Goal: Transaction & Acquisition: Download file/media

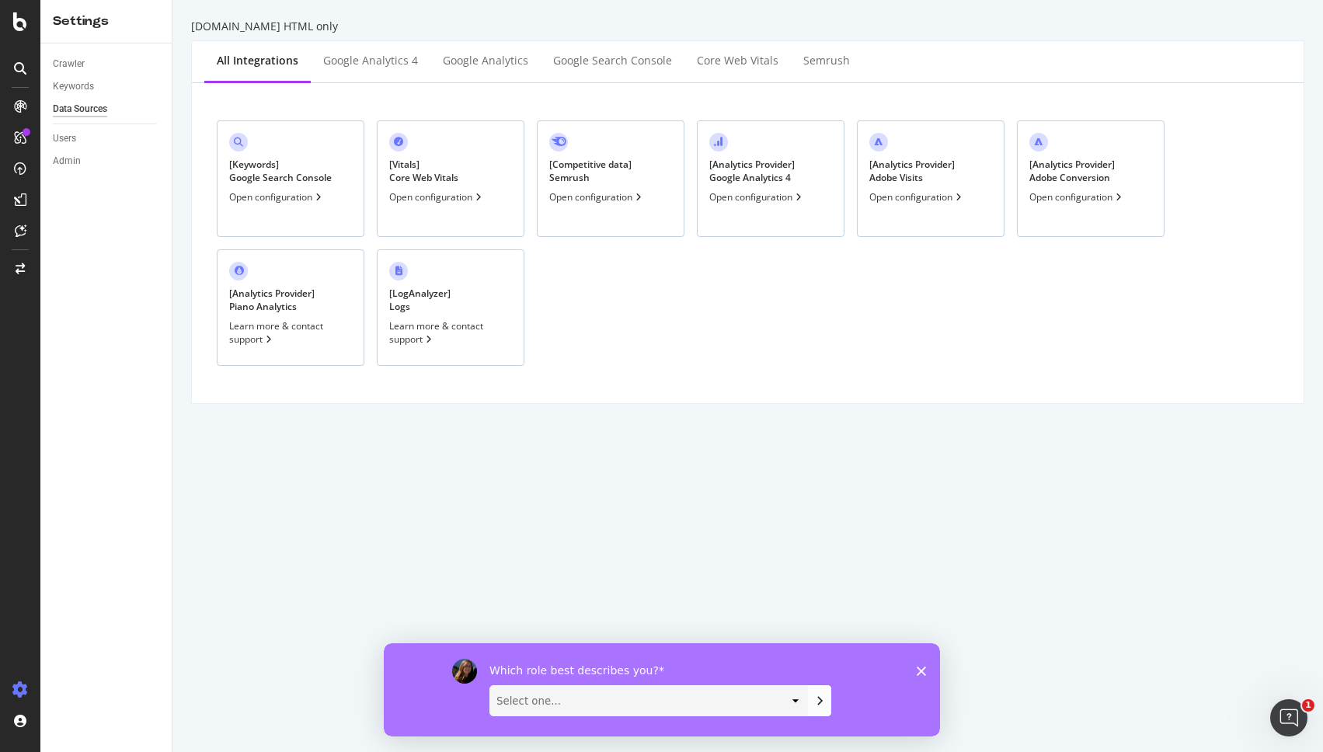
click at [605, 457] on div "[DOMAIN_NAME] HTML only All integrations Google Analytics 4 Google Analytics Go…" at bounding box center [747, 376] width 1151 height 752
click at [96, 85] on link "Keywords" at bounding box center [107, 86] width 108 height 16
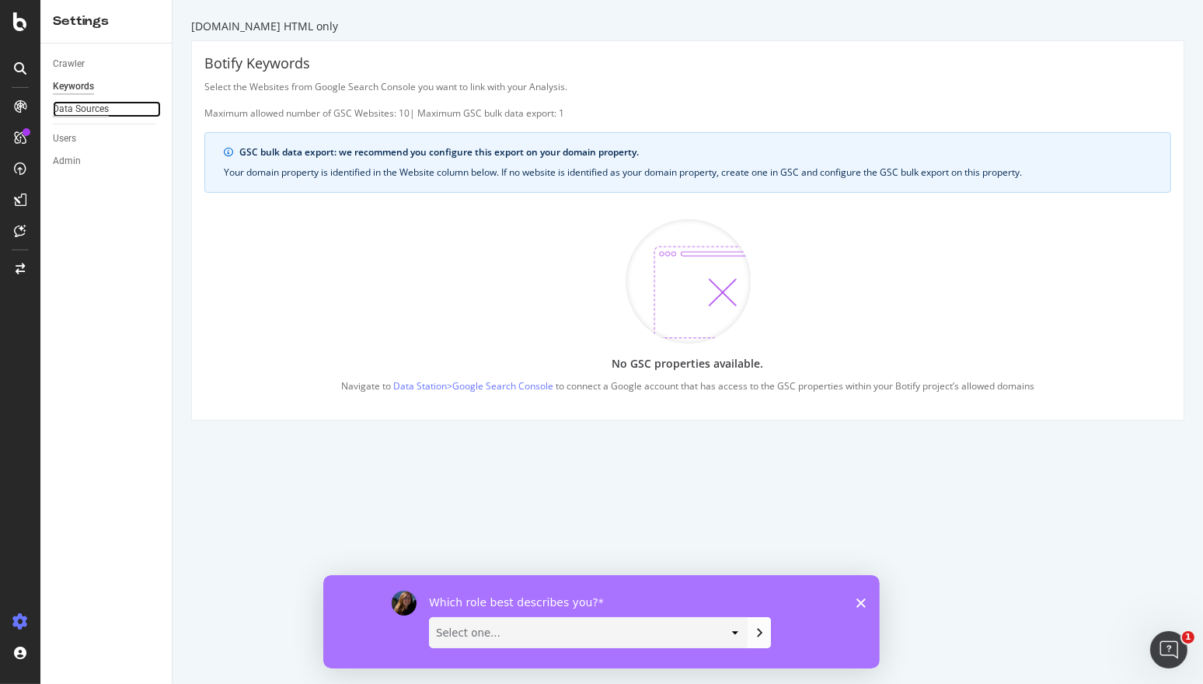
click at [105, 111] on div "Data Sources" at bounding box center [81, 109] width 56 height 16
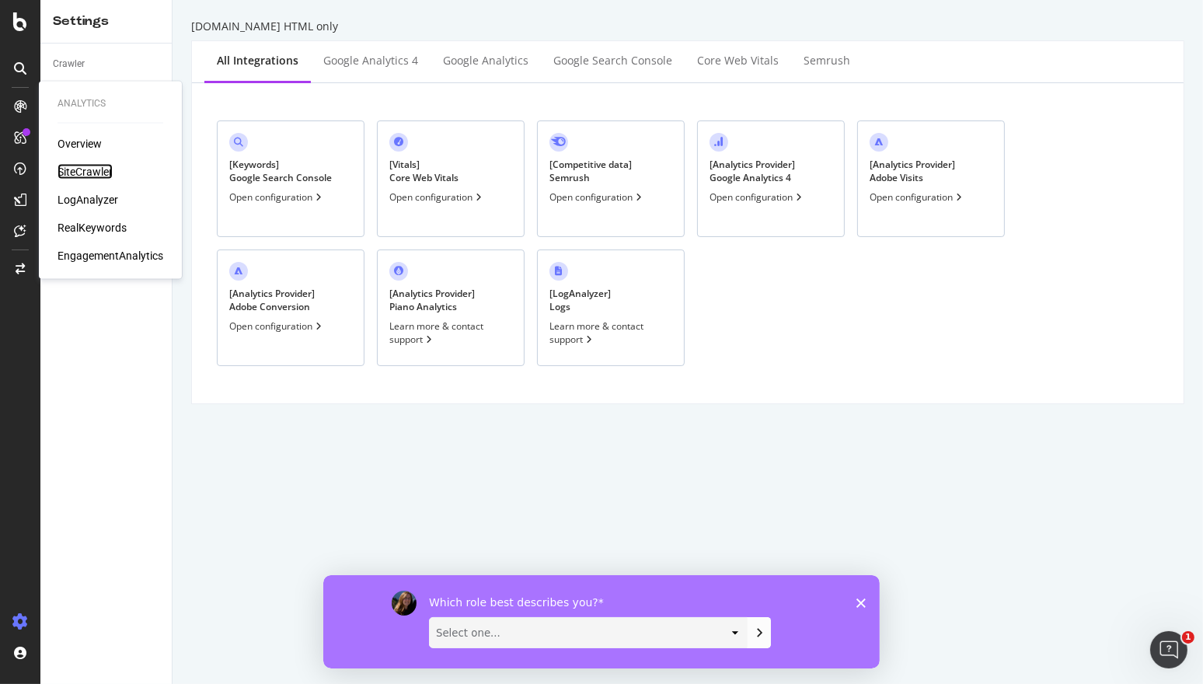
click at [98, 165] on div "SiteCrawler" at bounding box center [84, 172] width 55 height 16
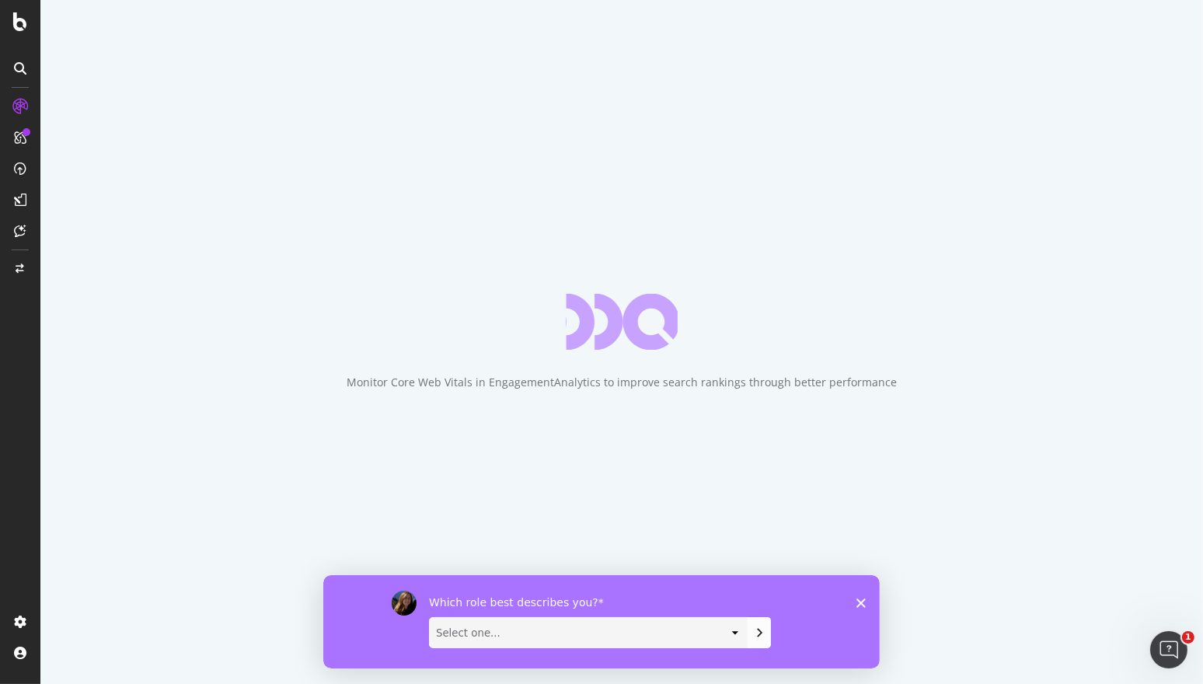
click at [854, 605] on div "Which role best describes you? Select one... Analyst/BI C-level Leadership Cont…" at bounding box center [600, 620] width 556 height 93
click at [859, 604] on icon "Close survey" at bounding box center [859, 601] width 9 height 9
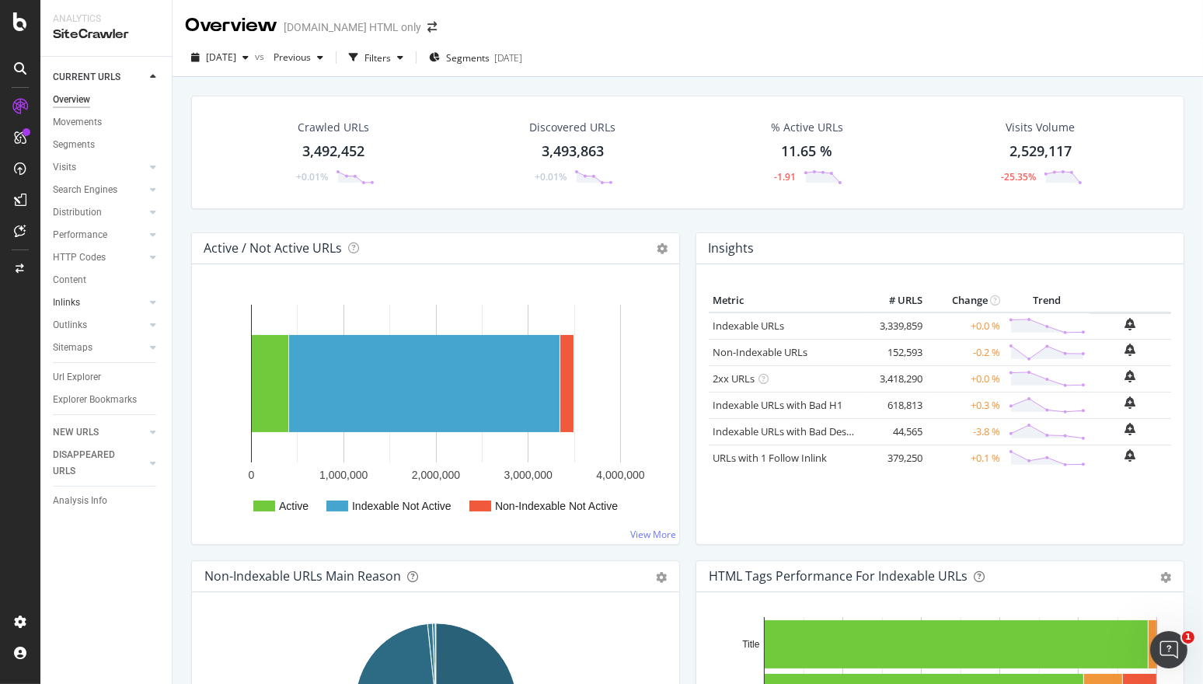
click at [144, 298] on div at bounding box center [138, 302] width 16 height 16
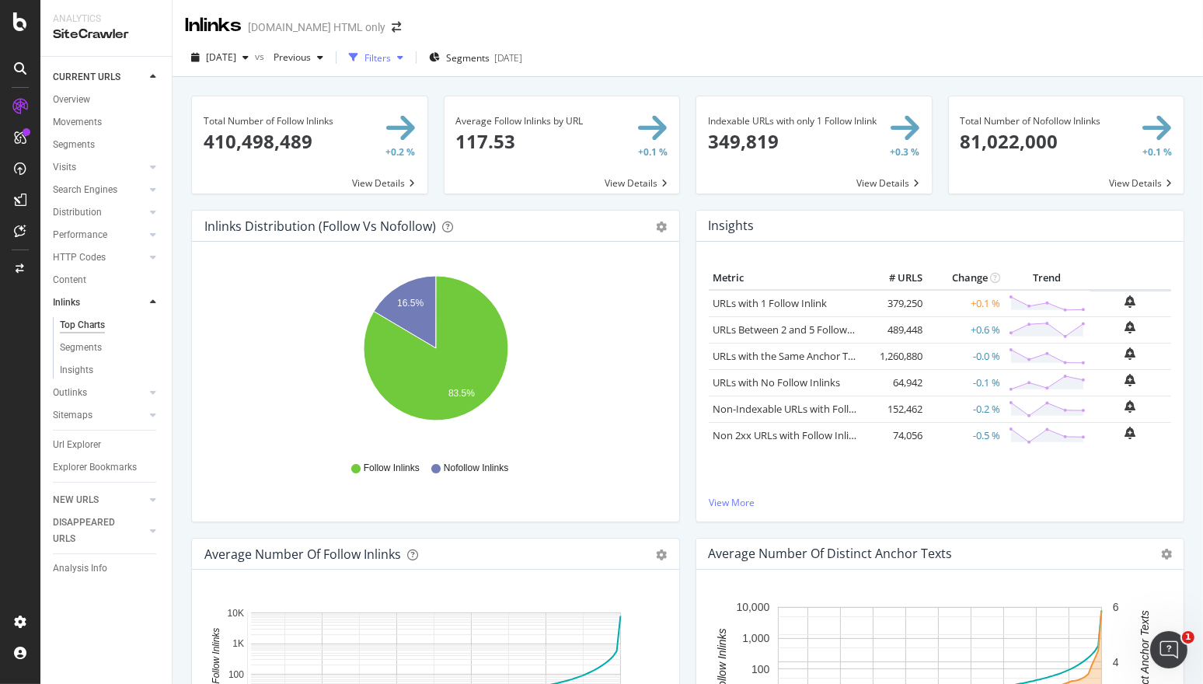
click at [391, 57] on div "Filters" at bounding box center [377, 57] width 26 height 13
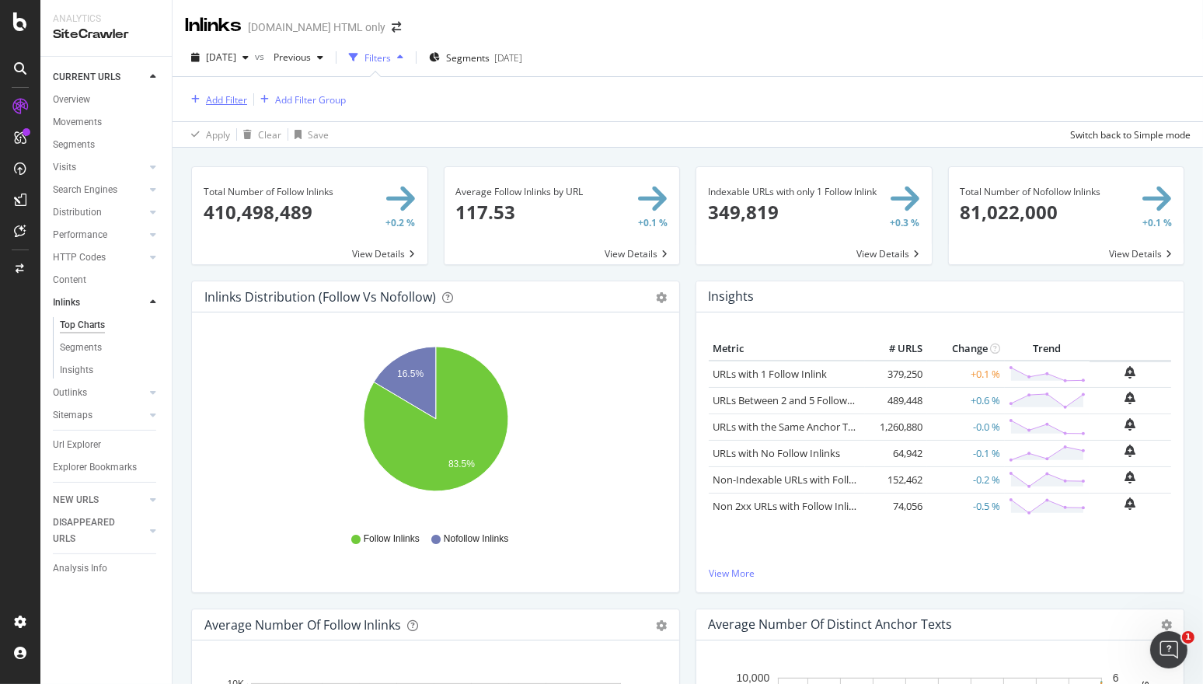
click at [226, 93] on div "Add Filter" at bounding box center [226, 99] width 41 height 13
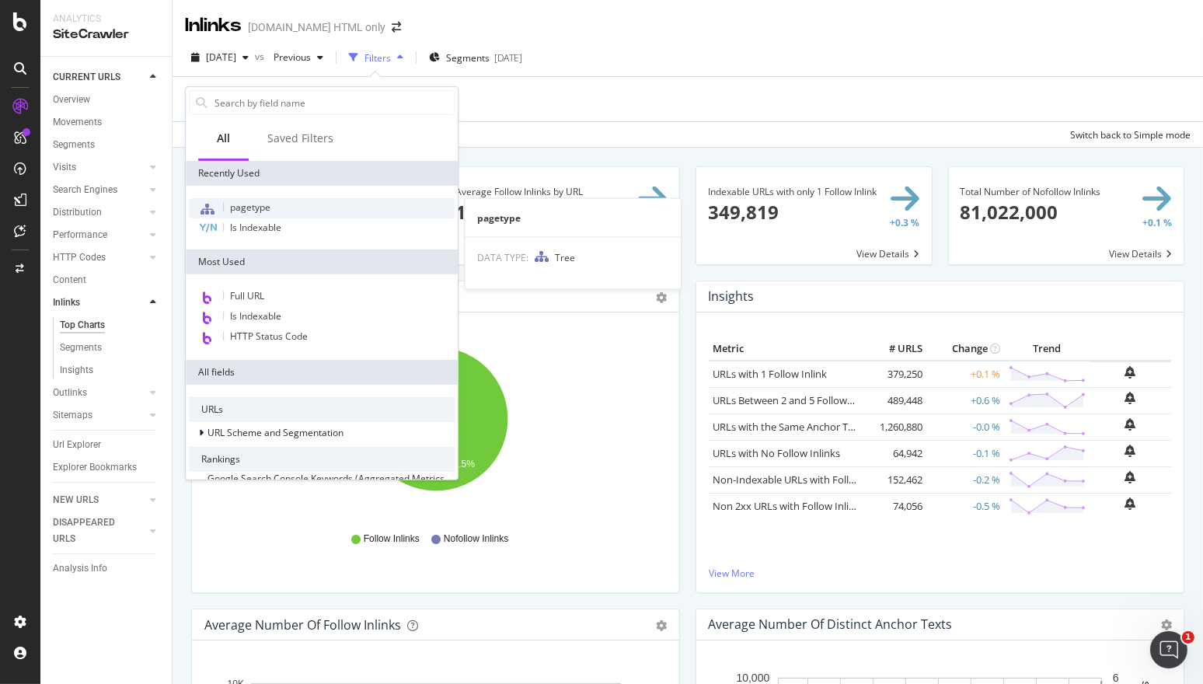
click at [358, 208] on div "pagetype" at bounding box center [322, 208] width 266 height 20
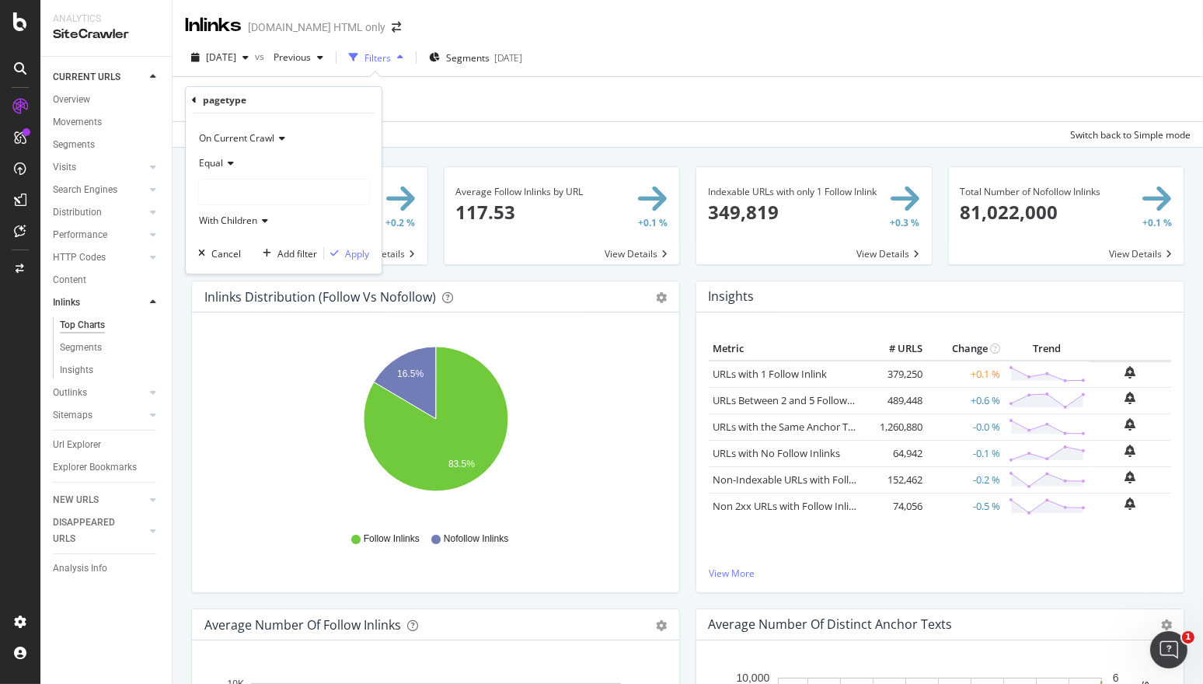
click at [249, 193] on div at bounding box center [283, 191] width 169 height 25
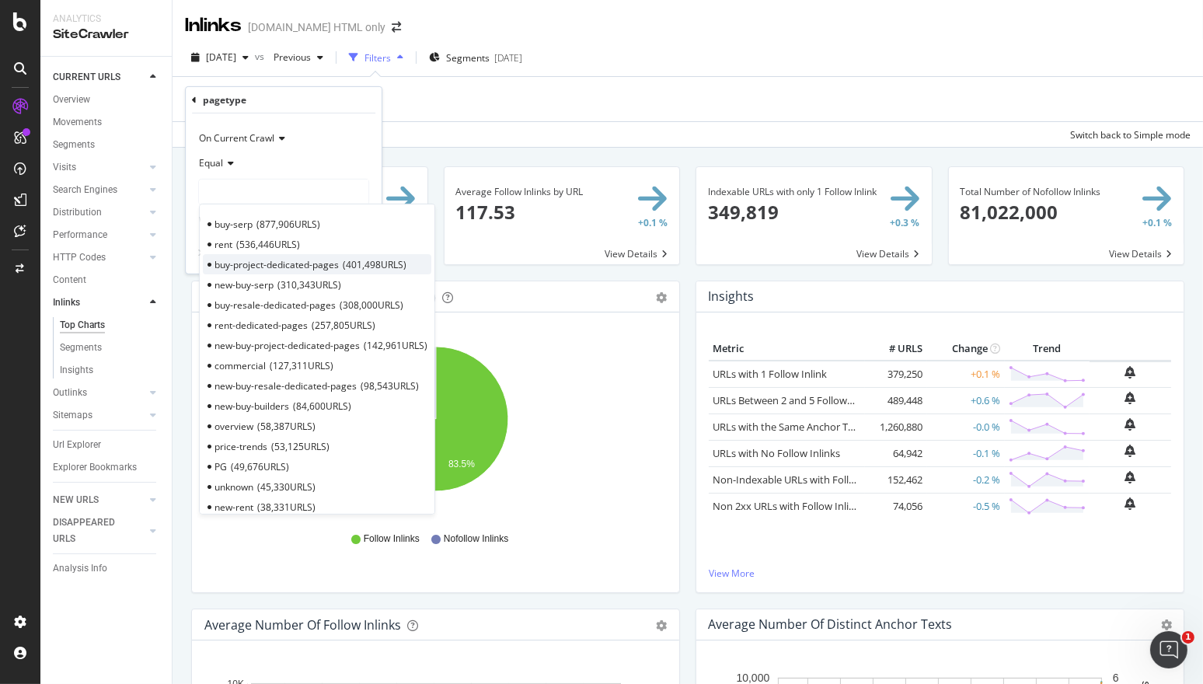
click at [280, 254] on div "buy-project-dedicated-pages 401,498 URLS" at bounding box center [317, 264] width 228 height 20
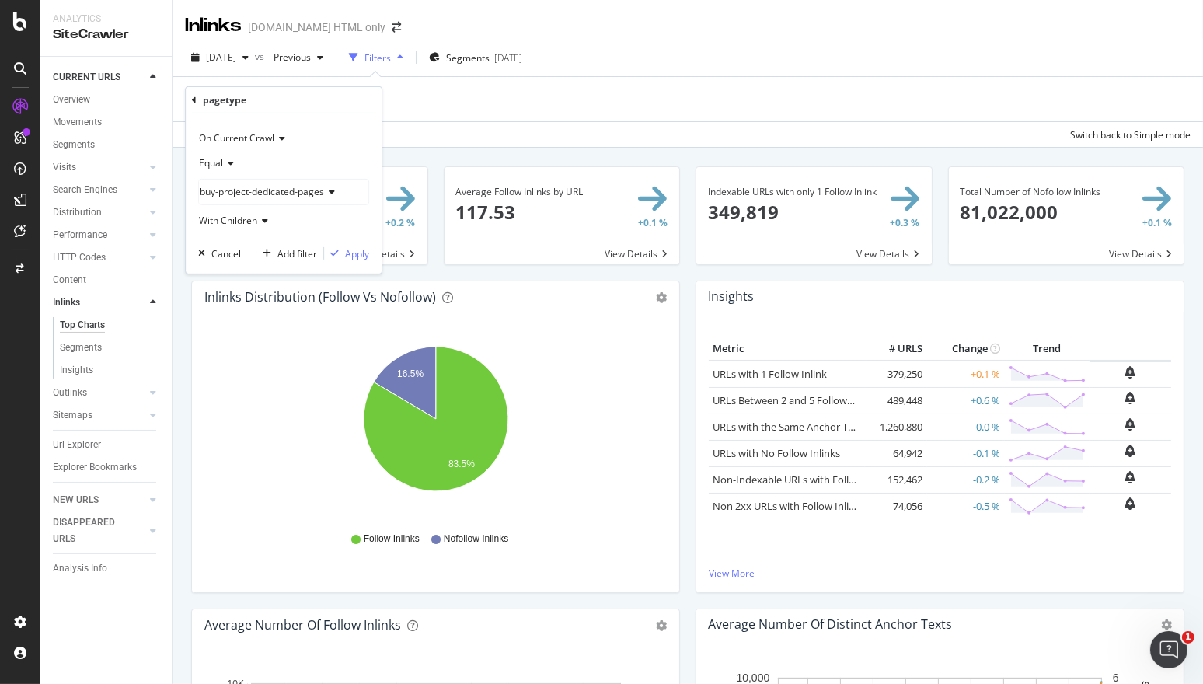
click at [342, 214] on div "With Children" at bounding box center [283, 220] width 171 height 25
click at [343, 212] on div "With Children" at bounding box center [283, 220] width 171 height 25
click at [336, 141] on div "On Current Crawl" at bounding box center [283, 138] width 171 height 25
click at [350, 113] on div "On Current Crawl Equal buy-project-dedicated-pages With Children Cancel Add fil…" at bounding box center [284, 193] width 196 height 160
click at [331, 186] on div "buy-project-dedicated-pages" at bounding box center [283, 191] width 169 height 25
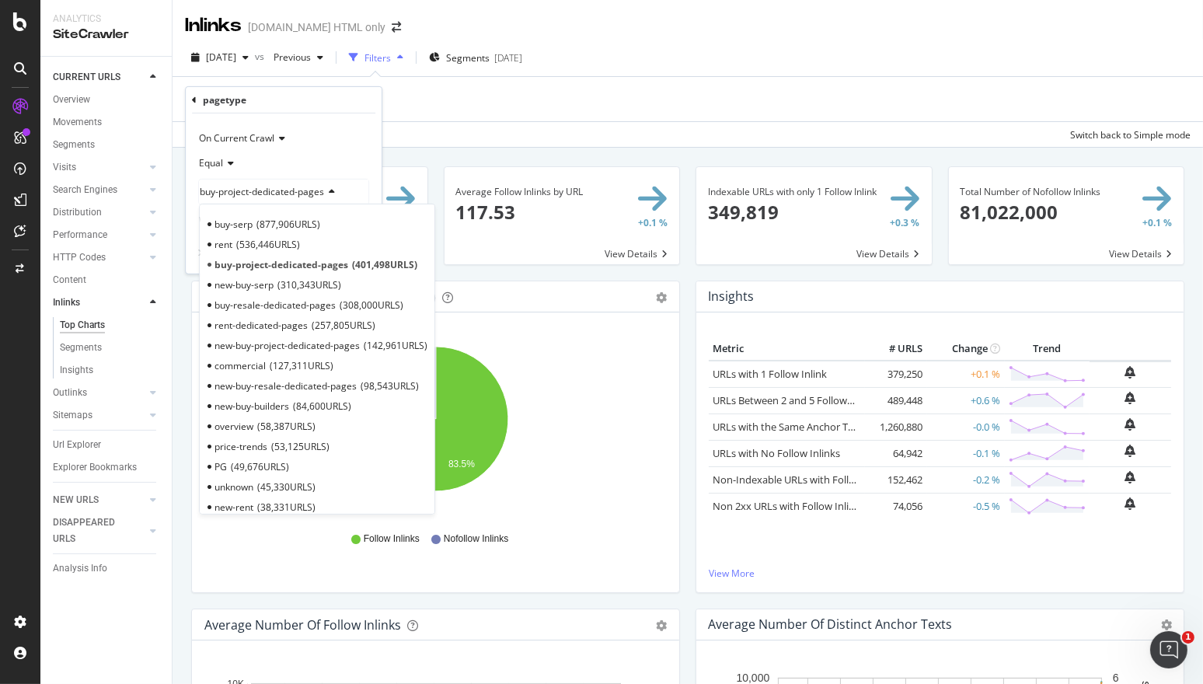
click at [346, 172] on div "Equal" at bounding box center [283, 163] width 171 height 25
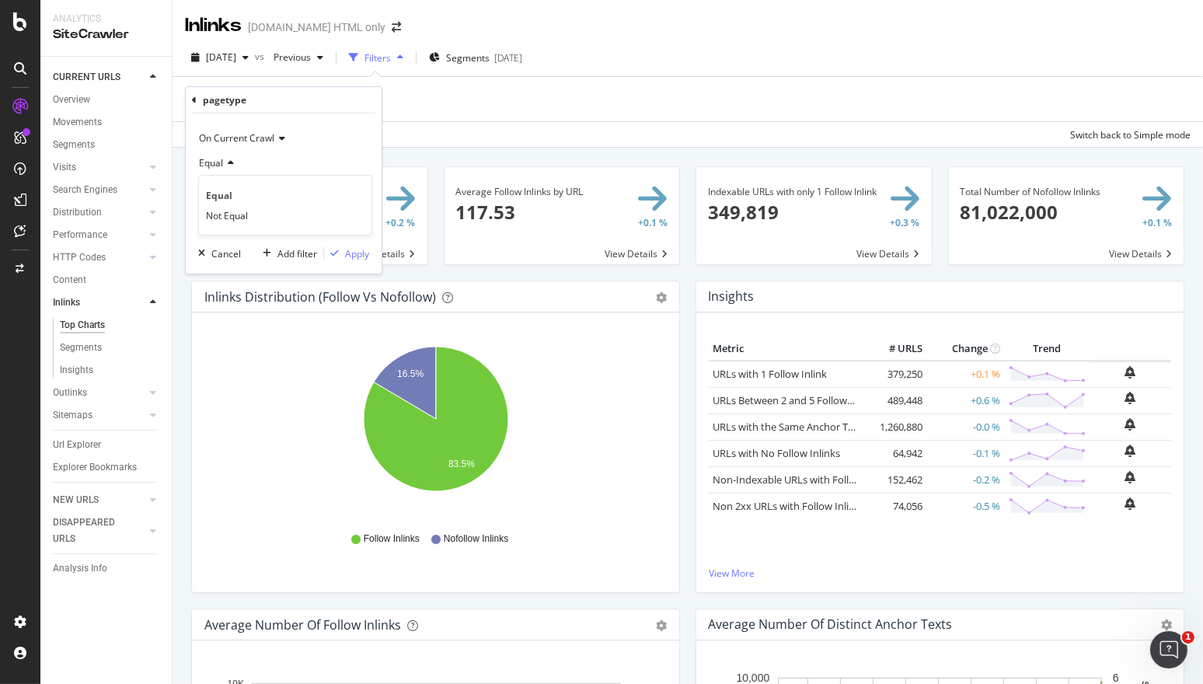
click at [350, 127] on div "On Current Crawl" at bounding box center [283, 138] width 171 height 25
click at [358, 251] on div "Apply" at bounding box center [357, 252] width 24 height 13
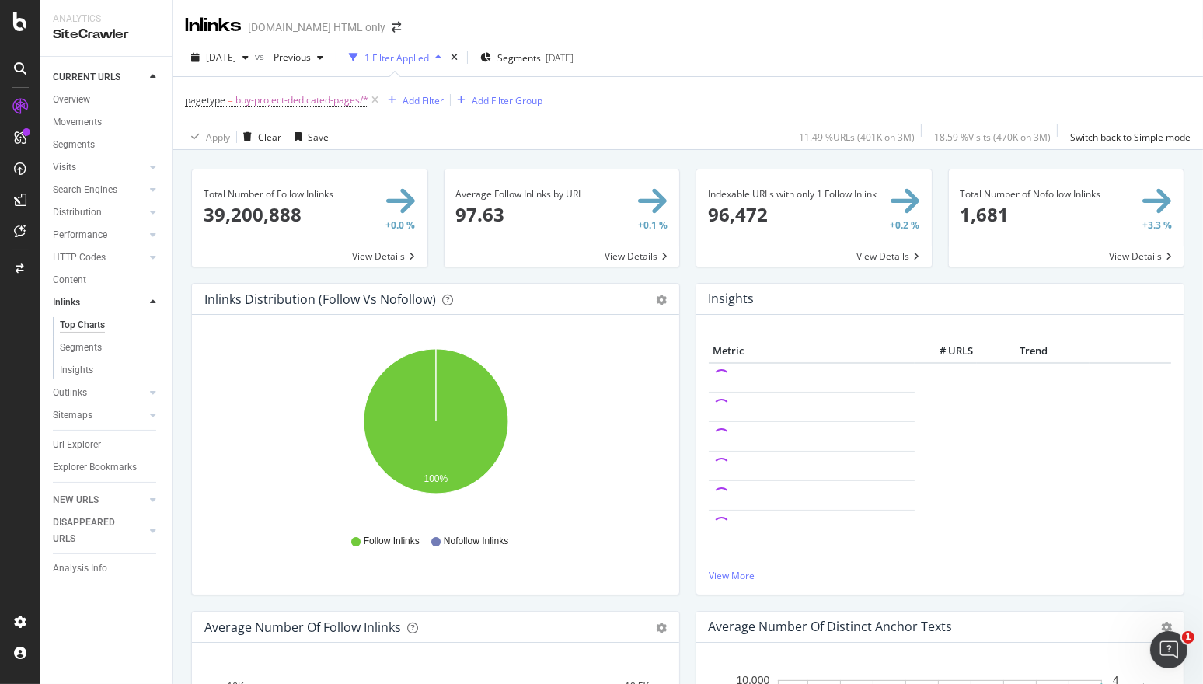
click at [635, 254] on span at bounding box center [561, 217] width 235 height 97
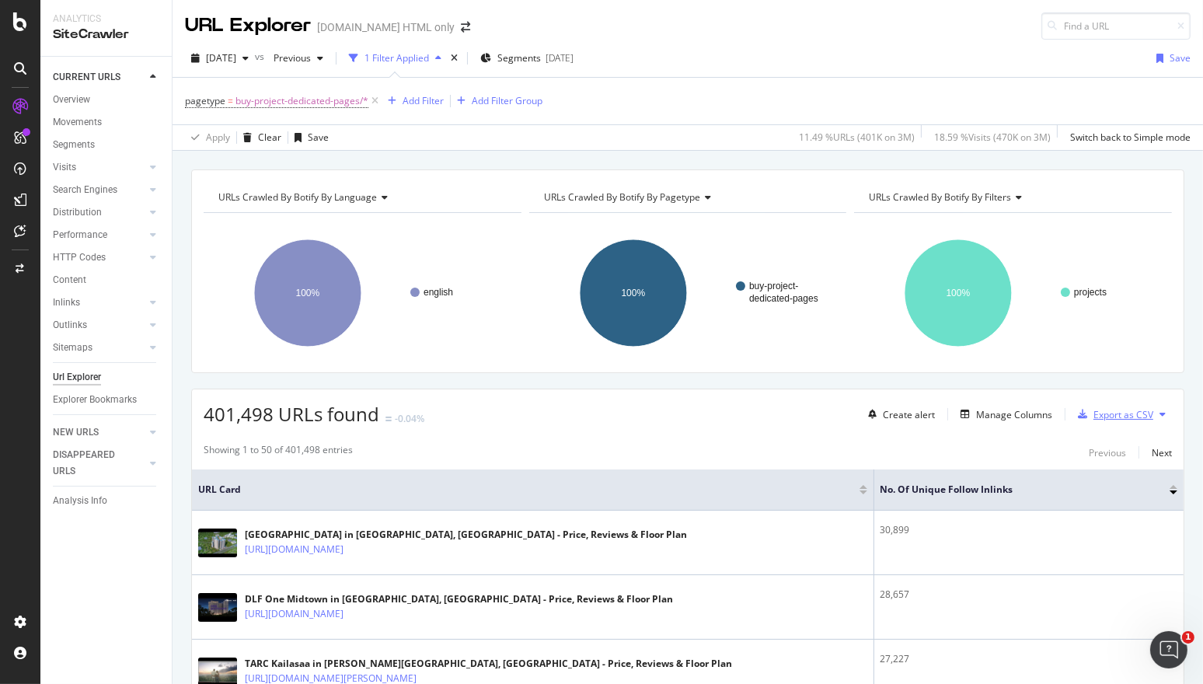
click at [1147, 409] on div "Export as CSV" at bounding box center [1123, 414] width 60 height 13
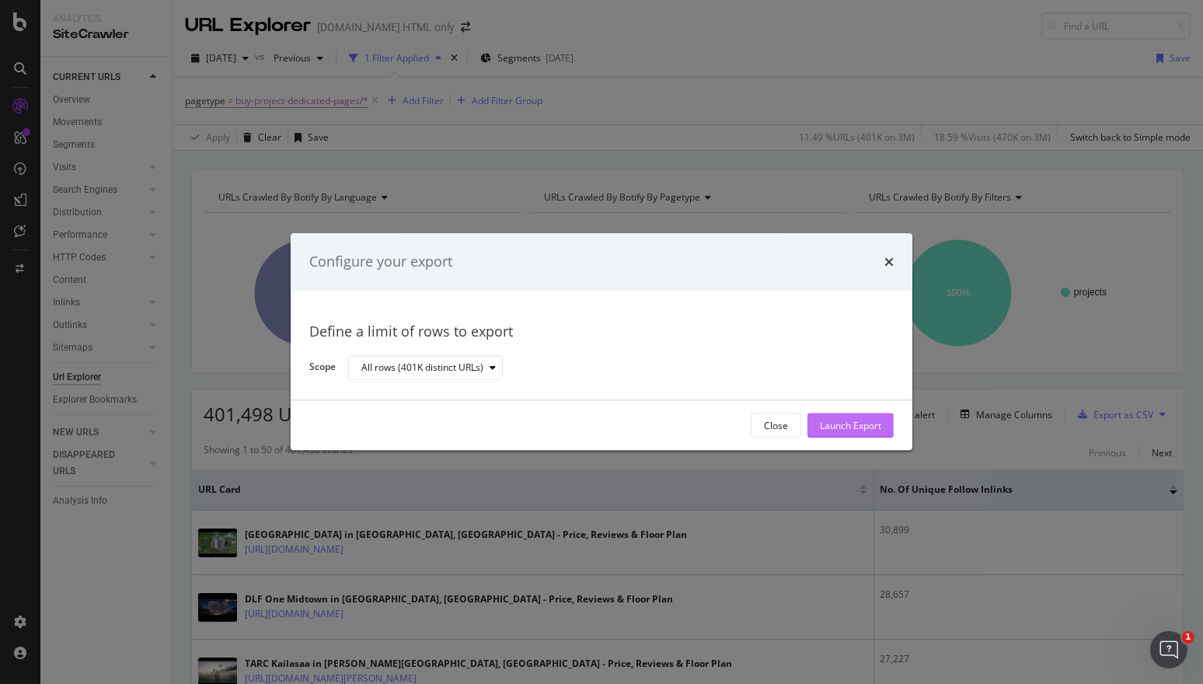
click at [823, 434] on div "Launch Export" at bounding box center [850, 425] width 61 height 23
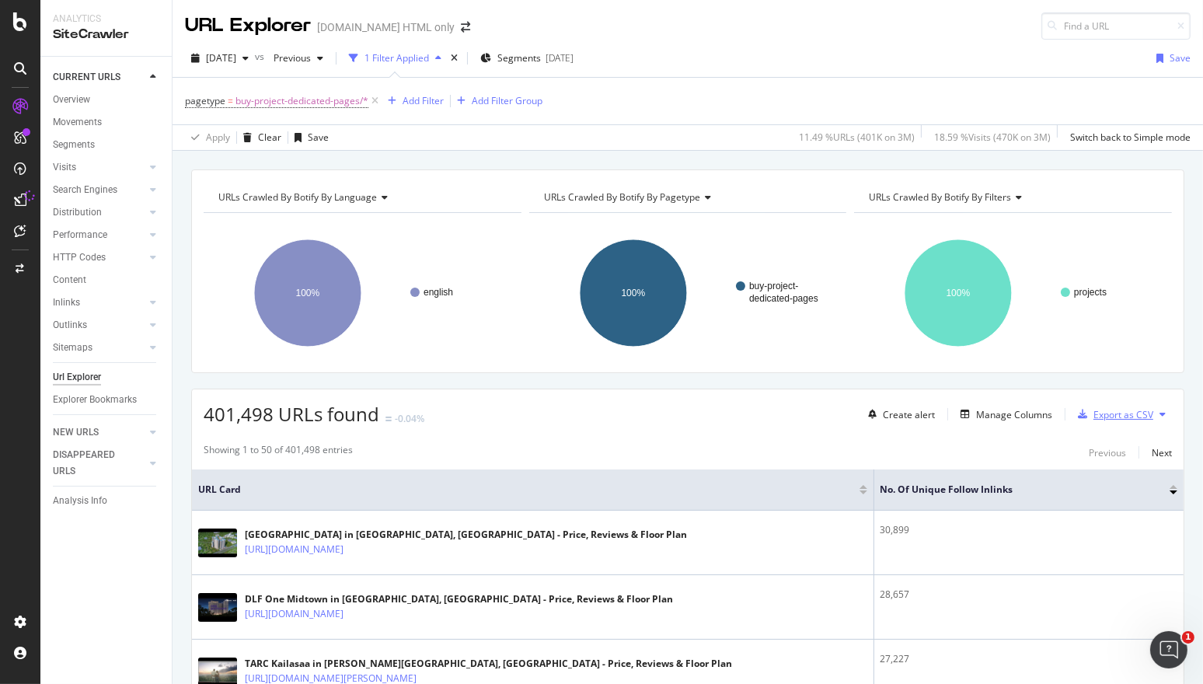
click at [1151, 414] on div "Export as CSV" at bounding box center [1123, 414] width 60 height 13
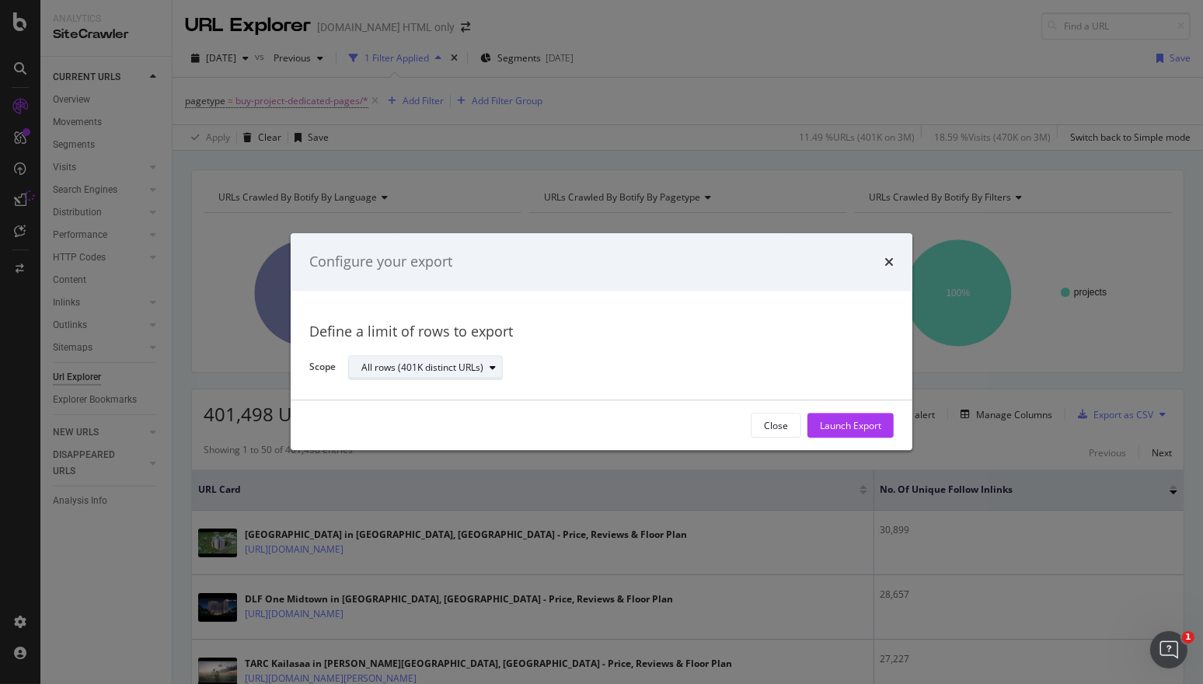
click at [484, 355] on button "All rows (401K distinct URLs)" at bounding box center [425, 367] width 155 height 25
click at [664, 322] on div "Define a limit of rows to export" at bounding box center [601, 332] width 584 height 20
click at [864, 428] on div "Launch Export" at bounding box center [850, 425] width 61 height 13
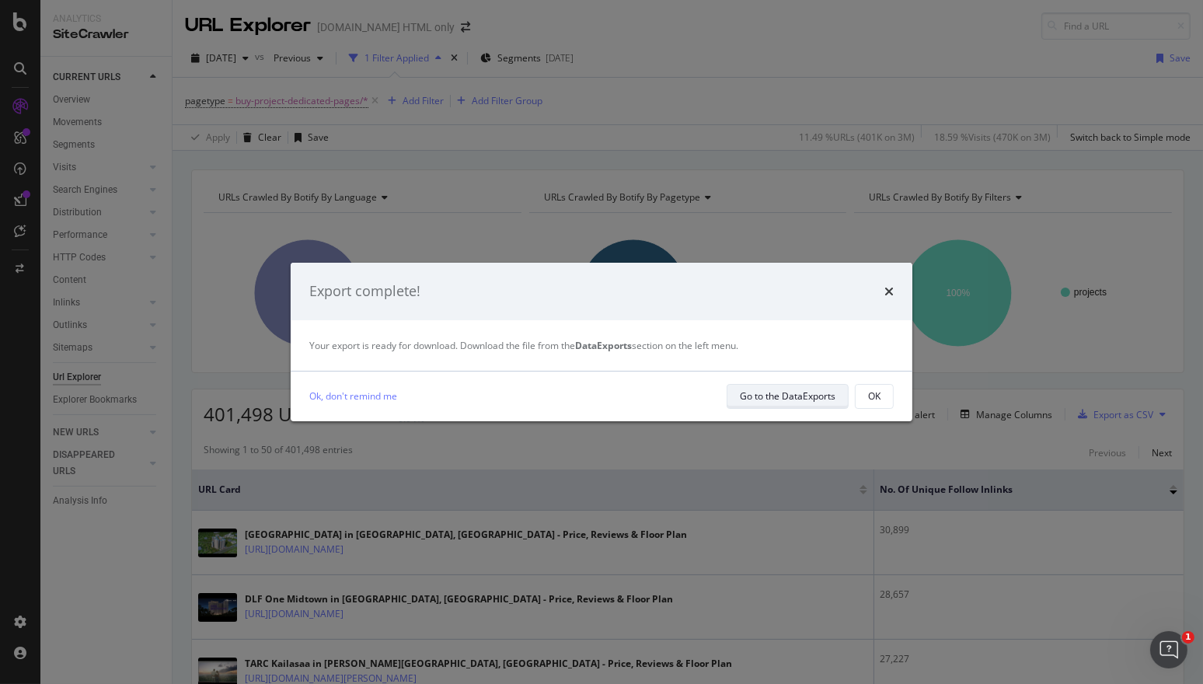
click at [805, 392] on div "Go to the DataExports" at bounding box center [788, 395] width 96 height 13
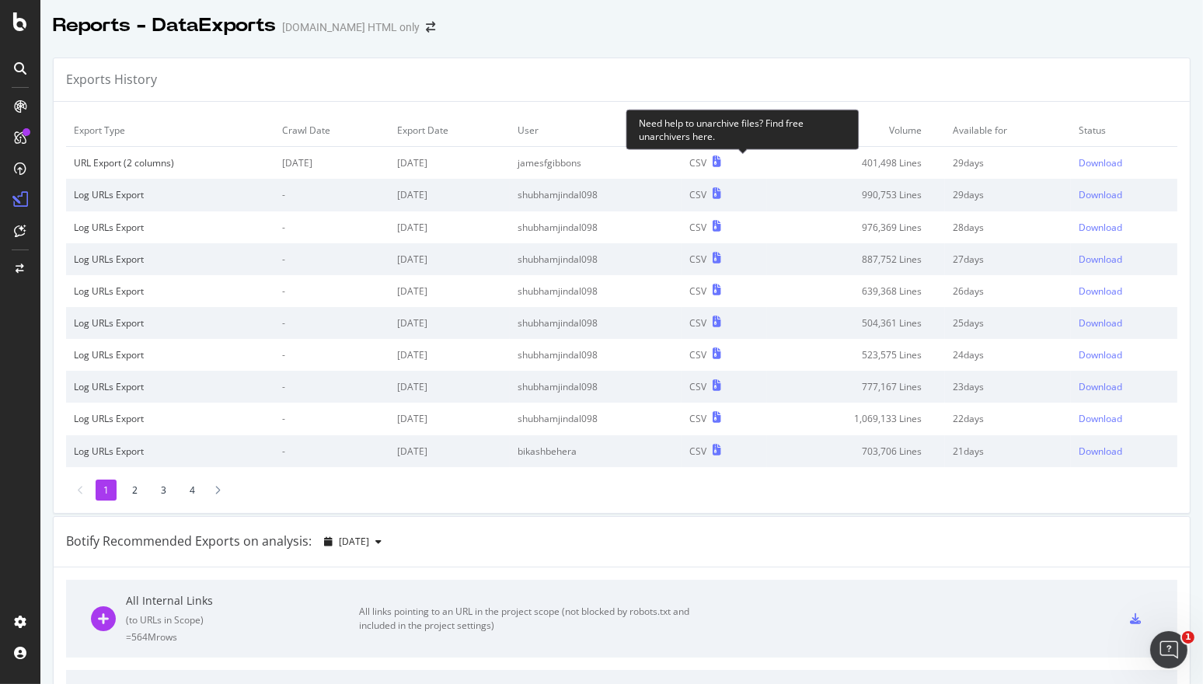
click at [721, 157] on icon at bounding box center [716, 161] width 9 height 11
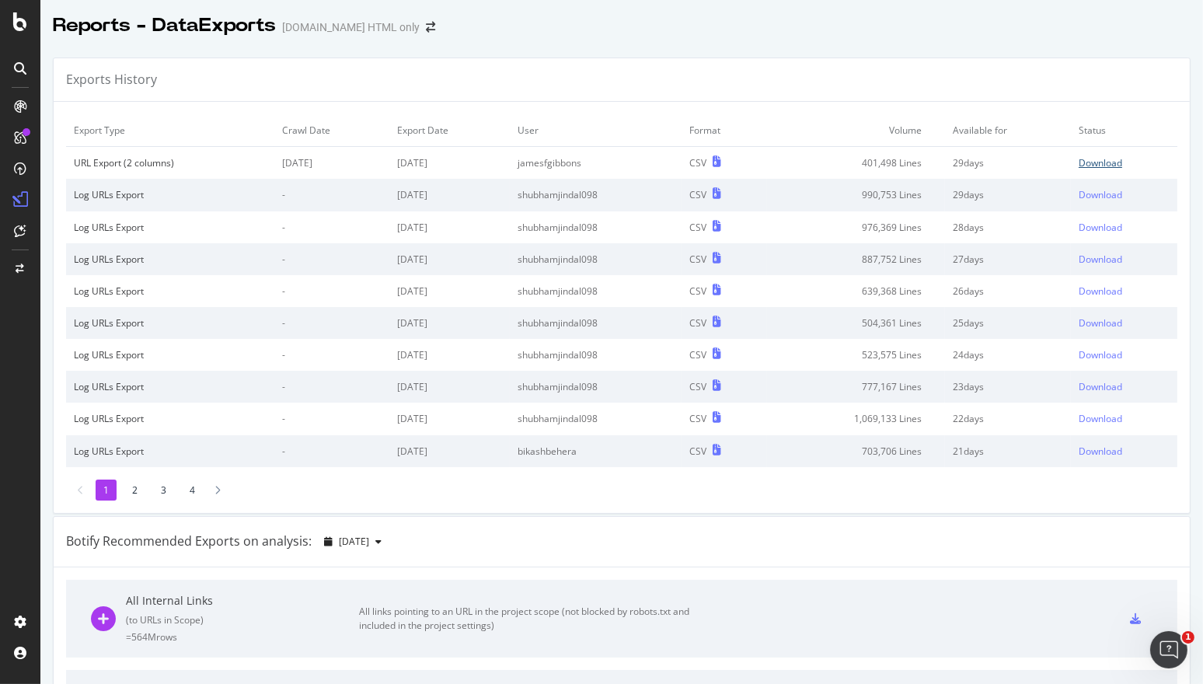
click at [1122, 162] on div "Download" at bounding box center [1100, 162] width 44 height 13
